Goal: Information Seeking & Learning: Learn about a topic

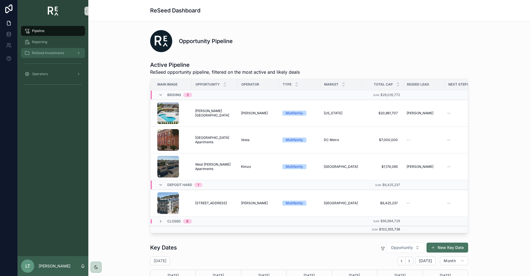
click at [54, 53] on span "ReSeed Investments" at bounding box center [48, 53] width 32 height 4
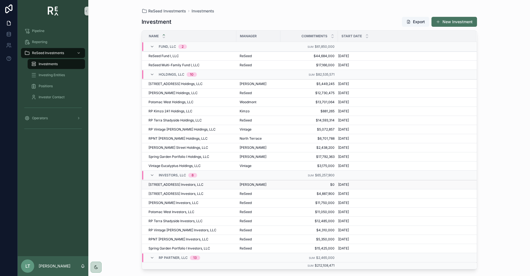
click at [176, 184] on span "[STREET_ADDRESS] Investors, LLC" at bounding box center [176, 184] width 55 height 4
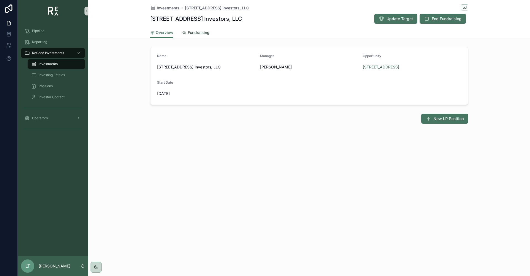
click at [198, 28] on link "Fundraising" at bounding box center [195, 33] width 27 height 11
